Goal: Information Seeking & Learning: Learn about a topic

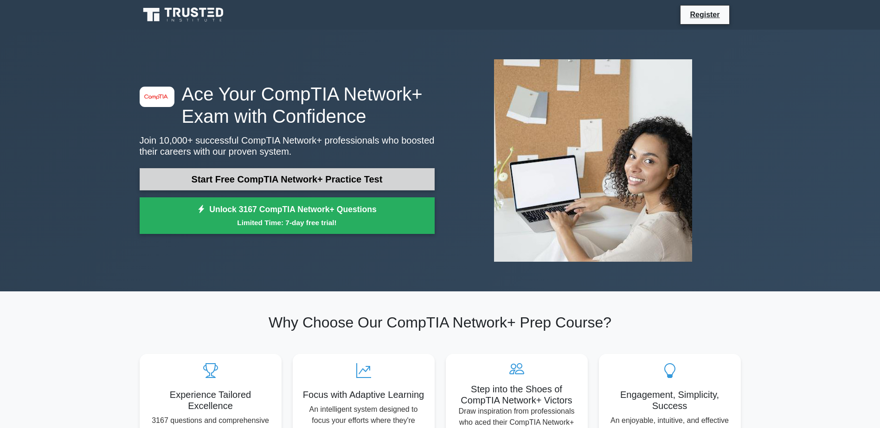
click at [306, 170] on link "Start Free CompTIA Network+ Practice Test" at bounding box center [287, 179] width 295 height 22
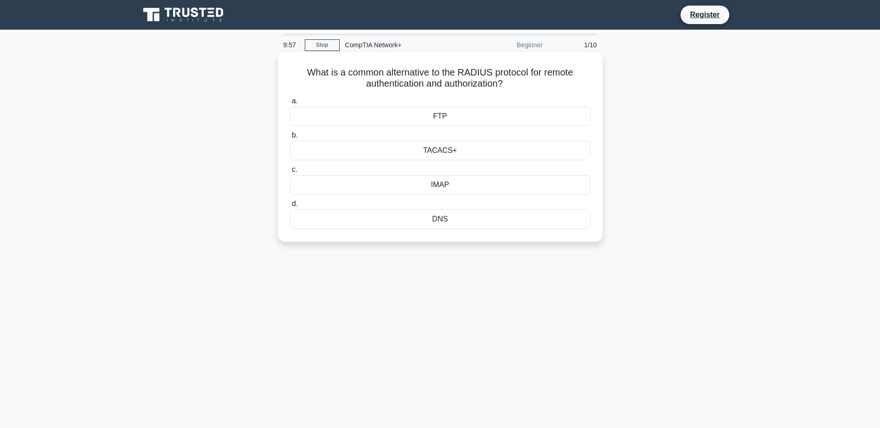
click at [547, 88] on h5 "What is a common alternative to the RADIUS protocol for remote authentication a…" at bounding box center [440, 78] width 302 height 23
click at [433, 222] on div "DNS" at bounding box center [440, 219] width 300 height 19
click at [290, 207] on input "d. DNS" at bounding box center [290, 204] width 0 height 6
